Goal: Transaction & Acquisition: Purchase product/service

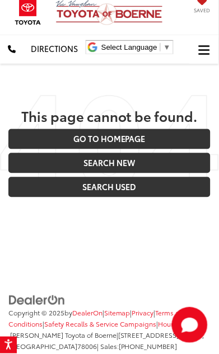
scroll to position [7, 0]
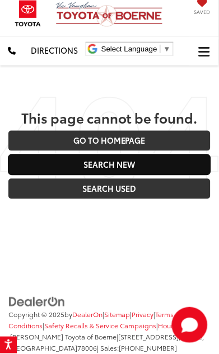
click at [116, 155] on link "Search New" at bounding box center [109, 165] width 202 height 20
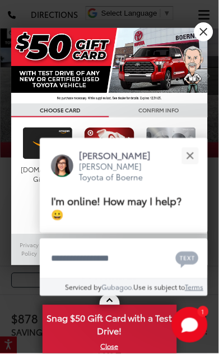
scroll to position [141, 0]
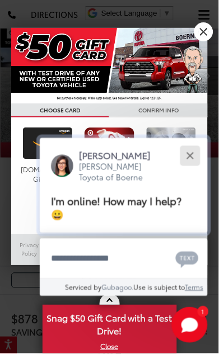
click at [192, 168] on button "Close" at bounding box center [190, 156] width 24 height 24
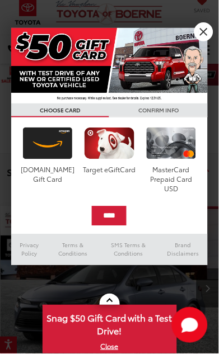
scroll to position [0, 0]
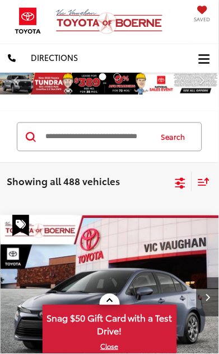
click at [91, 138] on input "Search by Make, Model, or Keyword" at bounding box center [97, 137] width 106 height 27
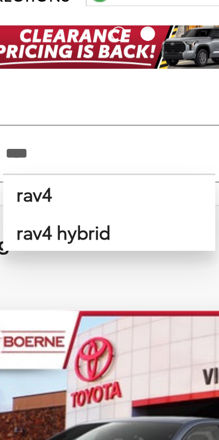
type input "*****"
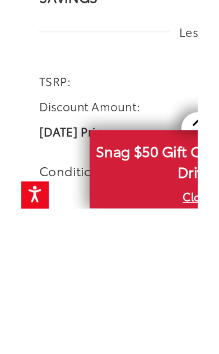
scroll to position [91, 0]
